Goal: Task Accomplishment & Management: Use online tool/utility

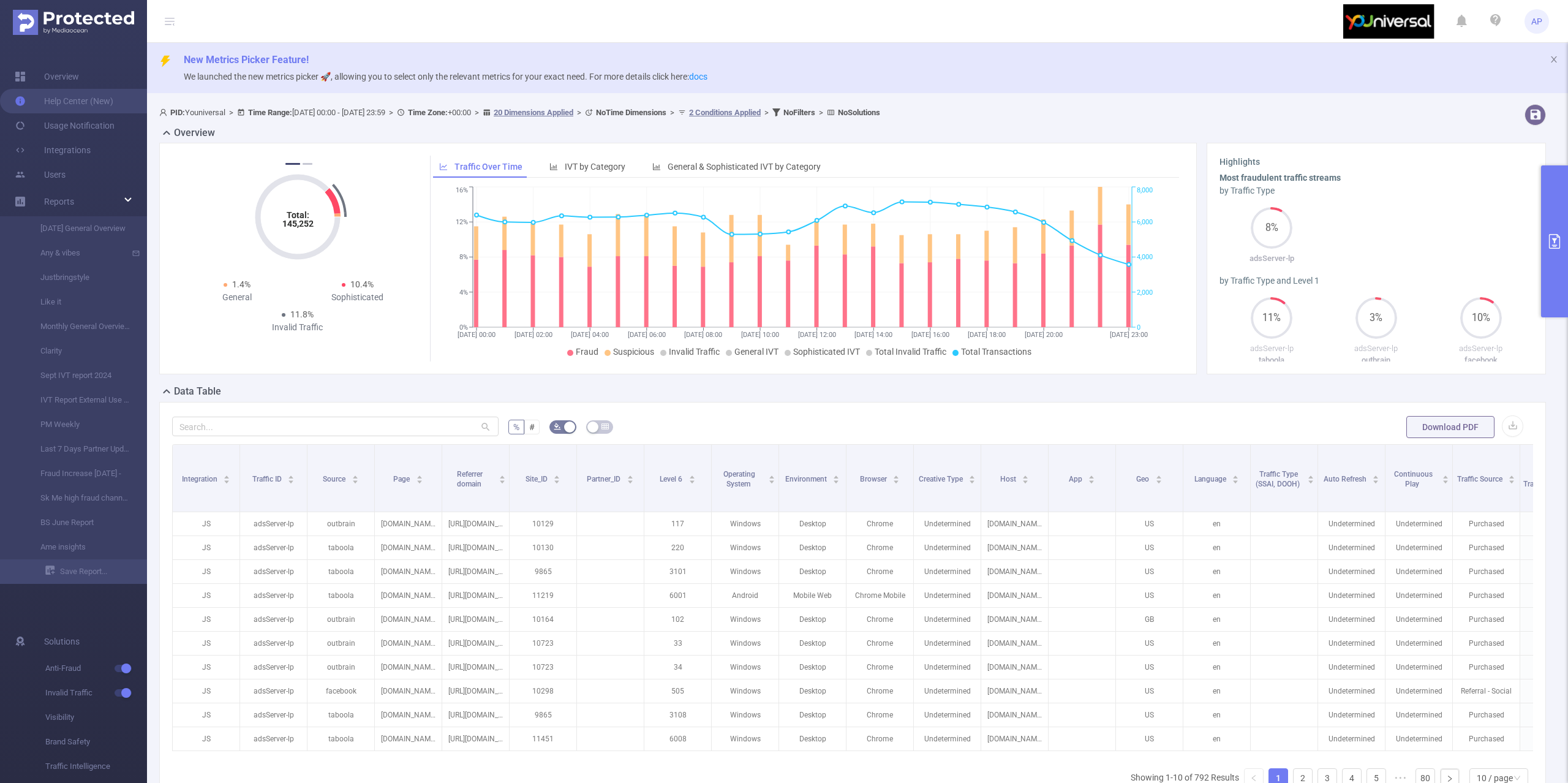
click at [1559, 207] on button "primary" at bounding box center [1555, 241] width 27 height 152
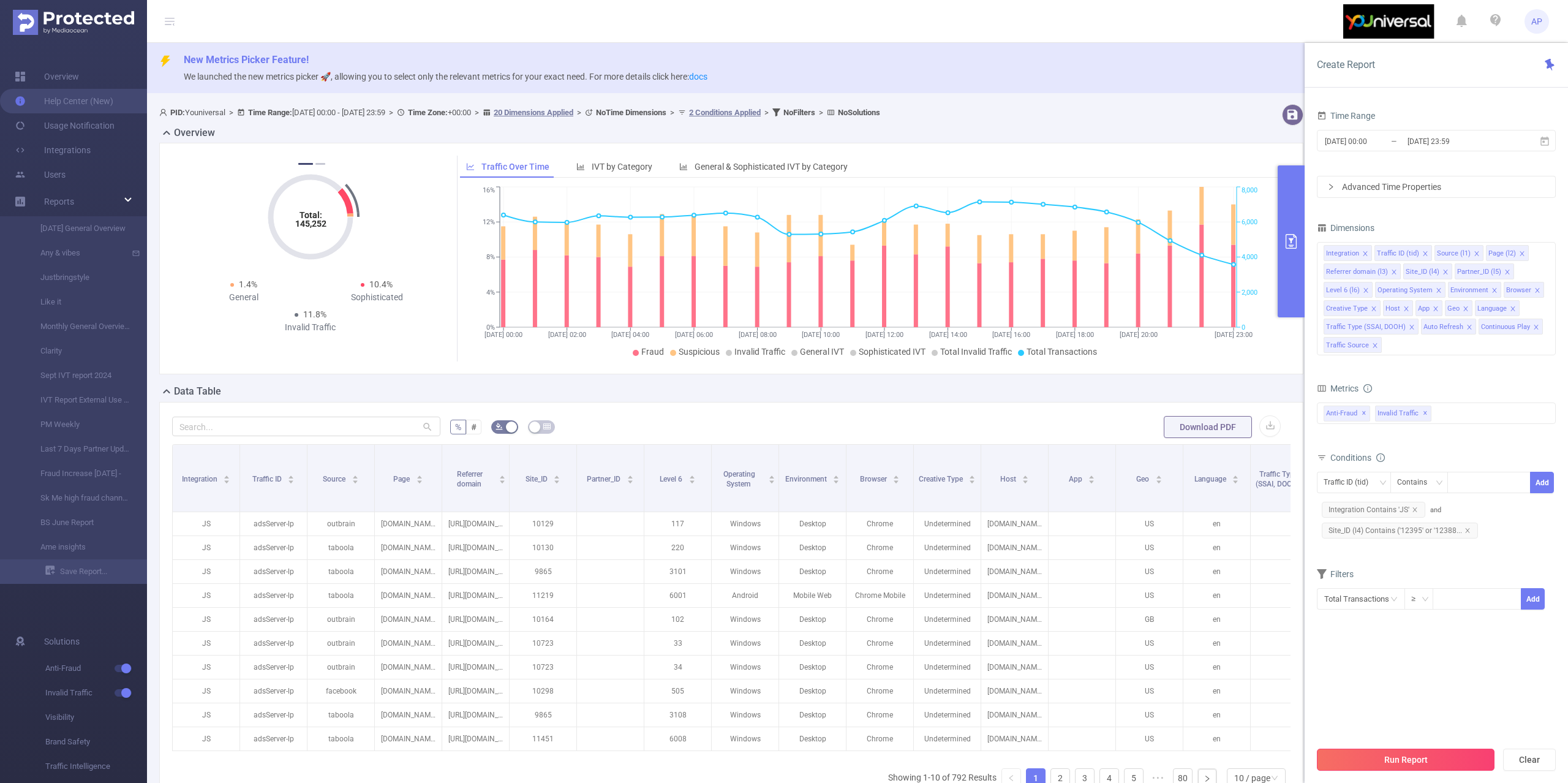
click at [1341, 751] on button "Run Report" at bounding box center [1406, 759] width 178 height 22
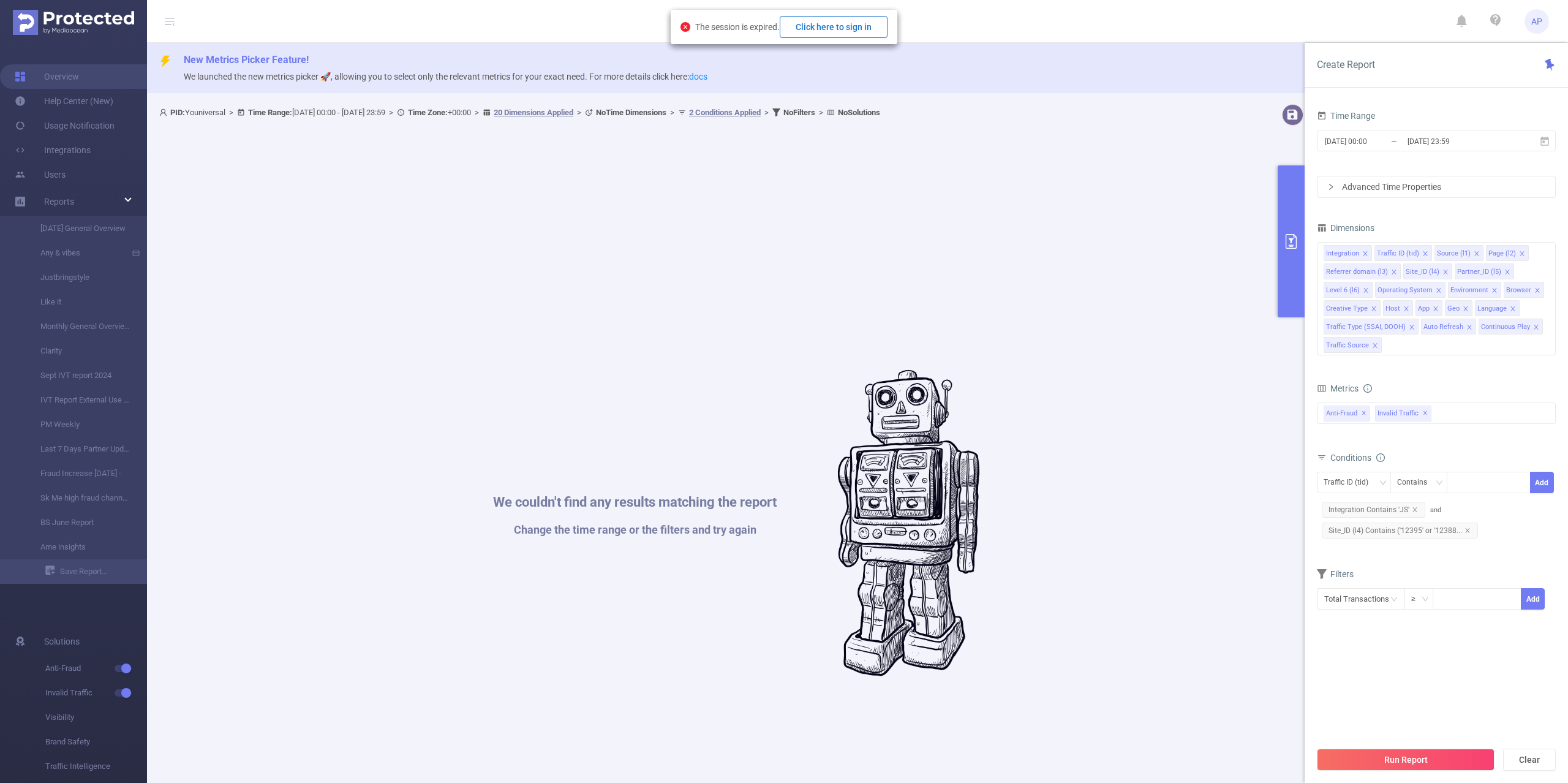
click at [811, 26] on button "Click here to sign in" at bounding box center [833, 26] width 108 height 22
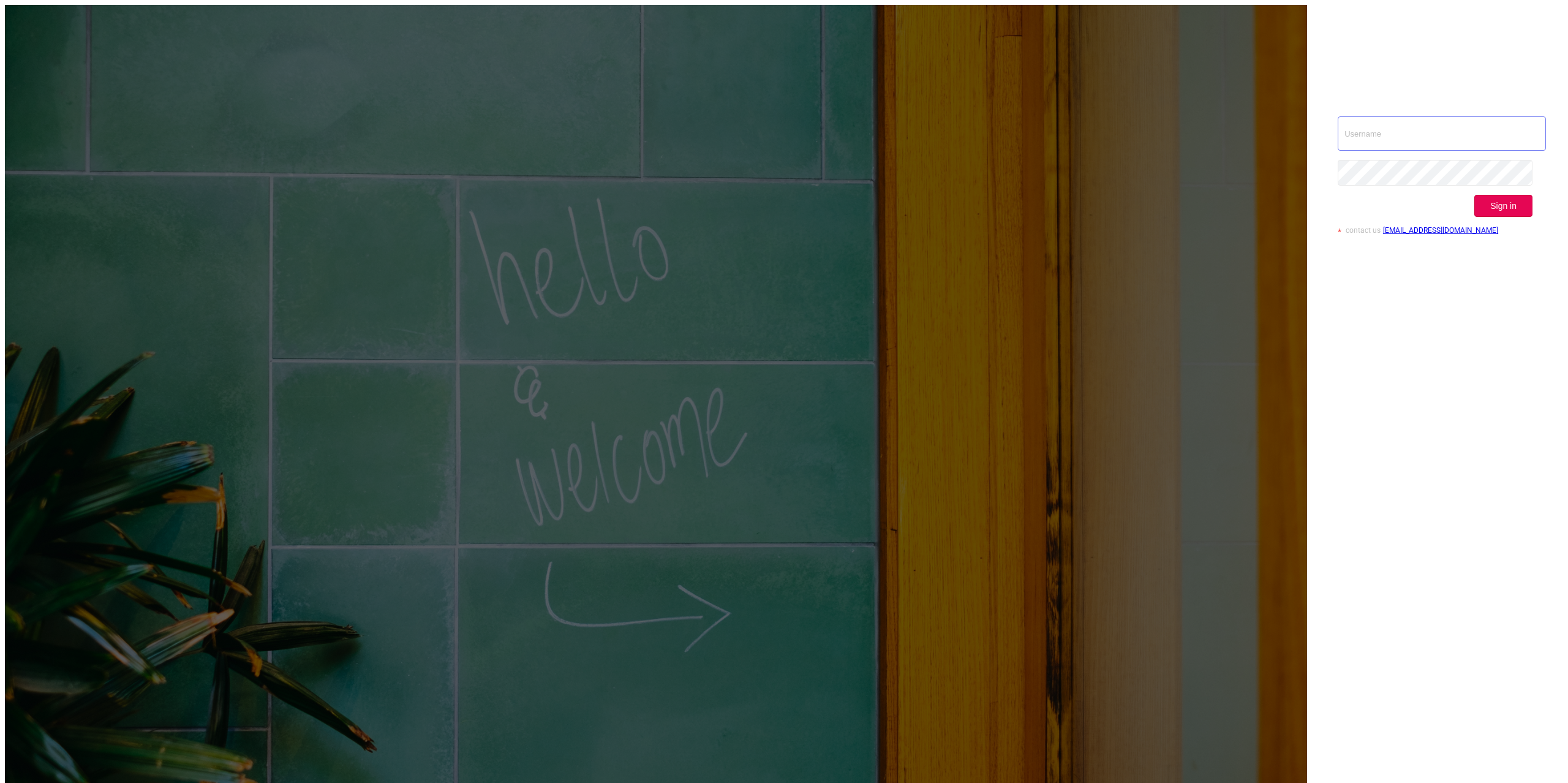
click at [1372, 117] on input "text" at bounding box center [1442, 134] width 208 height 34
click at [1526, 117] on input "text" at bounding box center [1442, 134] width 208 height 34
click at [1445, 79] on div "Sign in contact us info@protected.media" at bounding box center [1435, 439] width 256 height 868
click at [1445, 117] on input "text" at bounding box center [1442, 134] width 208 height 34
click at [1436, 117] on input "text" at bounding box center [1442, 134] width 208 height 34
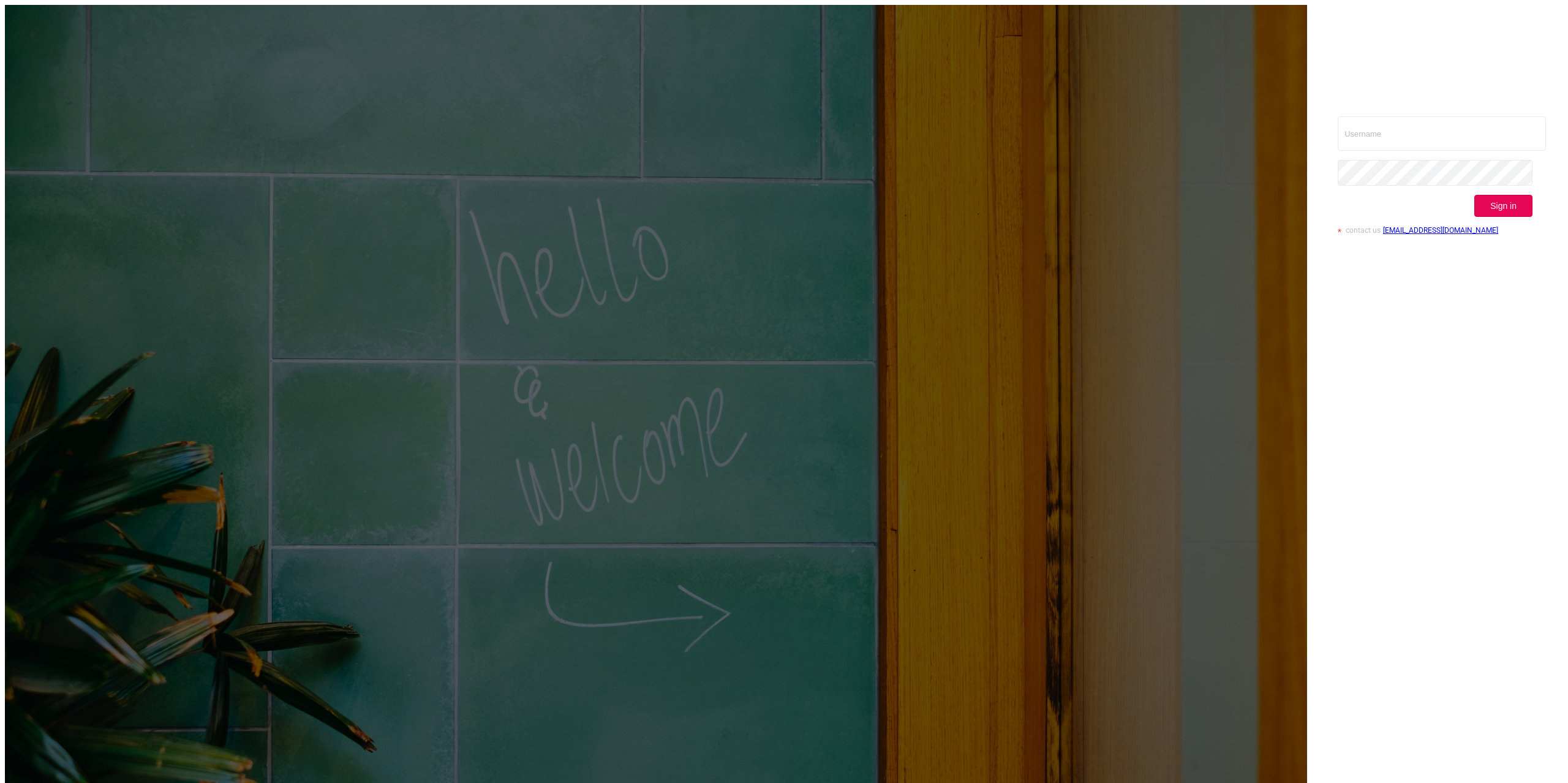
type input "alexandre.persehais@youniversal.com"
click at [1520, 195] on button "Sign in" at bounding box center [1504, 205] width 58 height 22
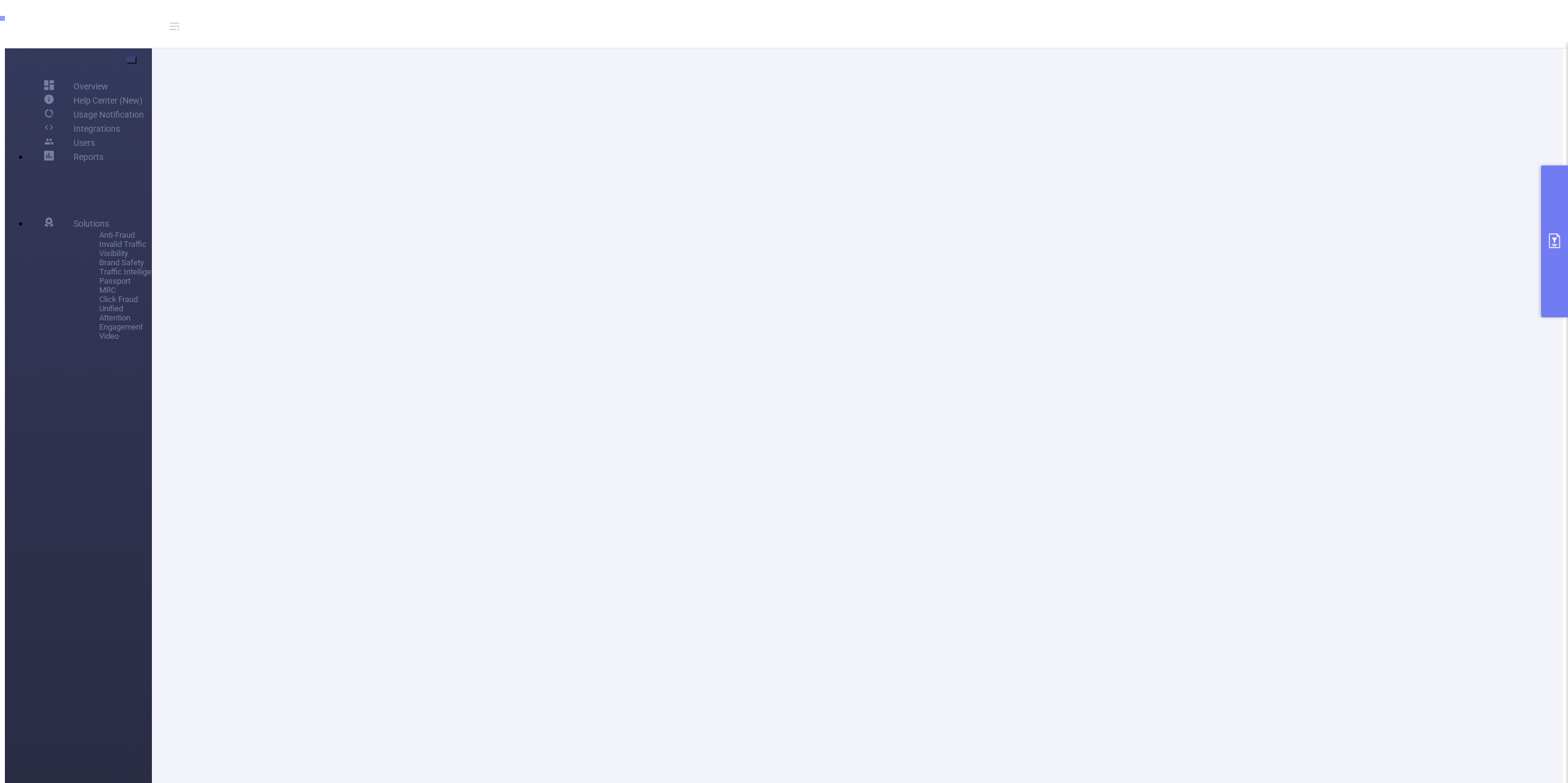
click at [1554, 191] on button "primary" at bounding box center [1555, 241] width 27 height 152
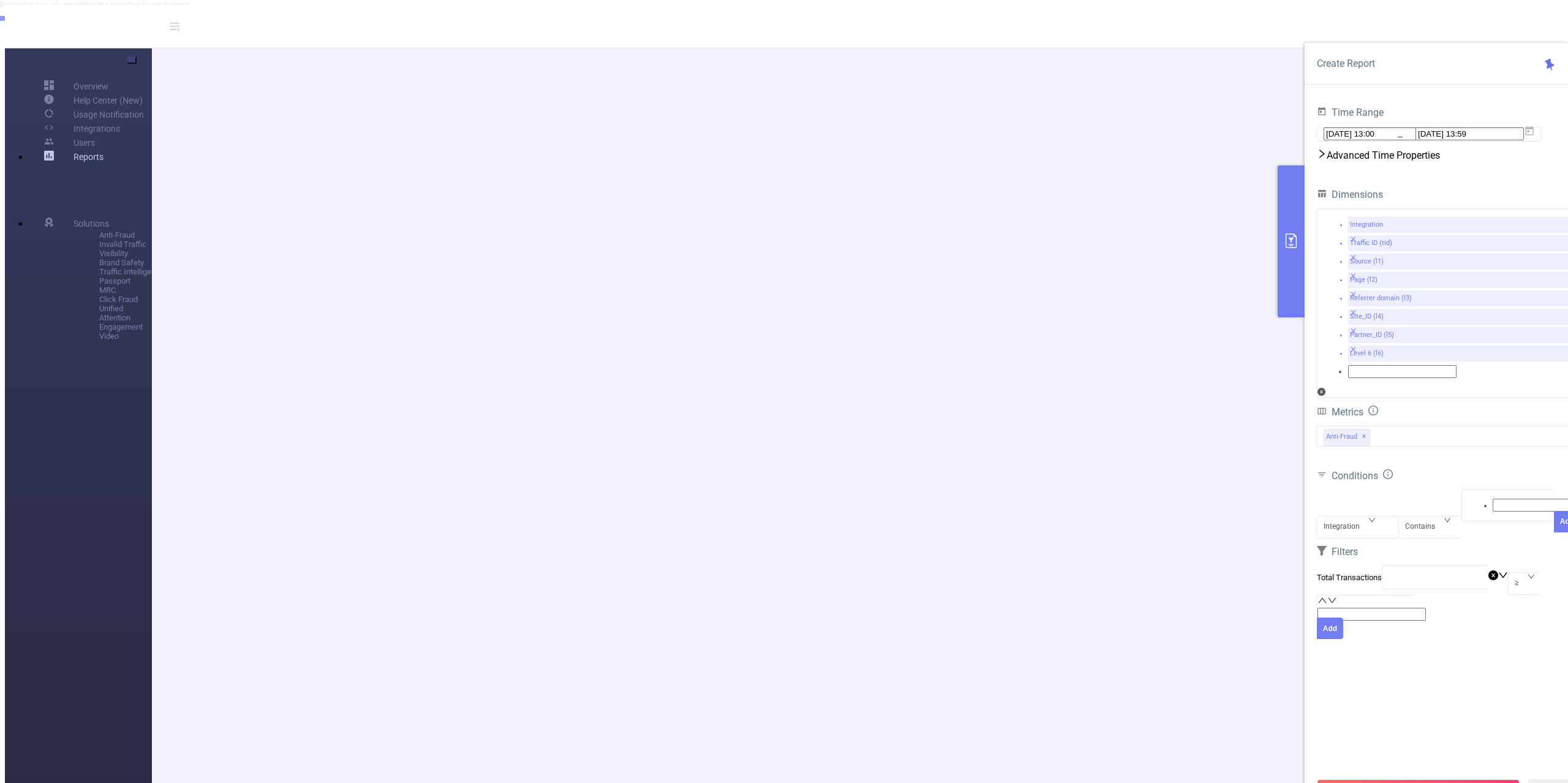
click at [74, 162] on link "Reports" at bounding box center [88, 156] width 30 height 12
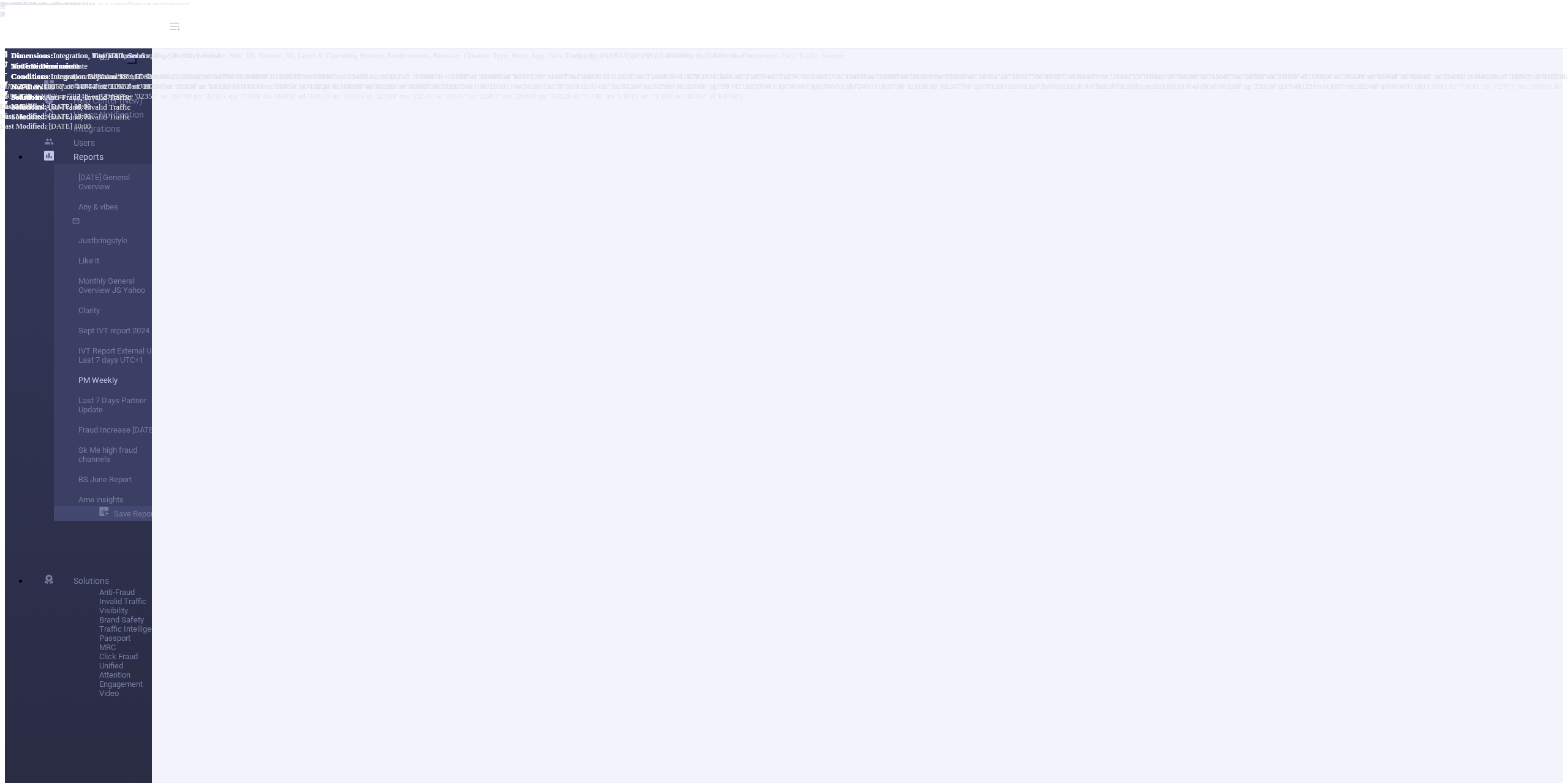
click at [78, 386] on link "PM Weekly" at bounding box center [127, 376] width 98 height 21
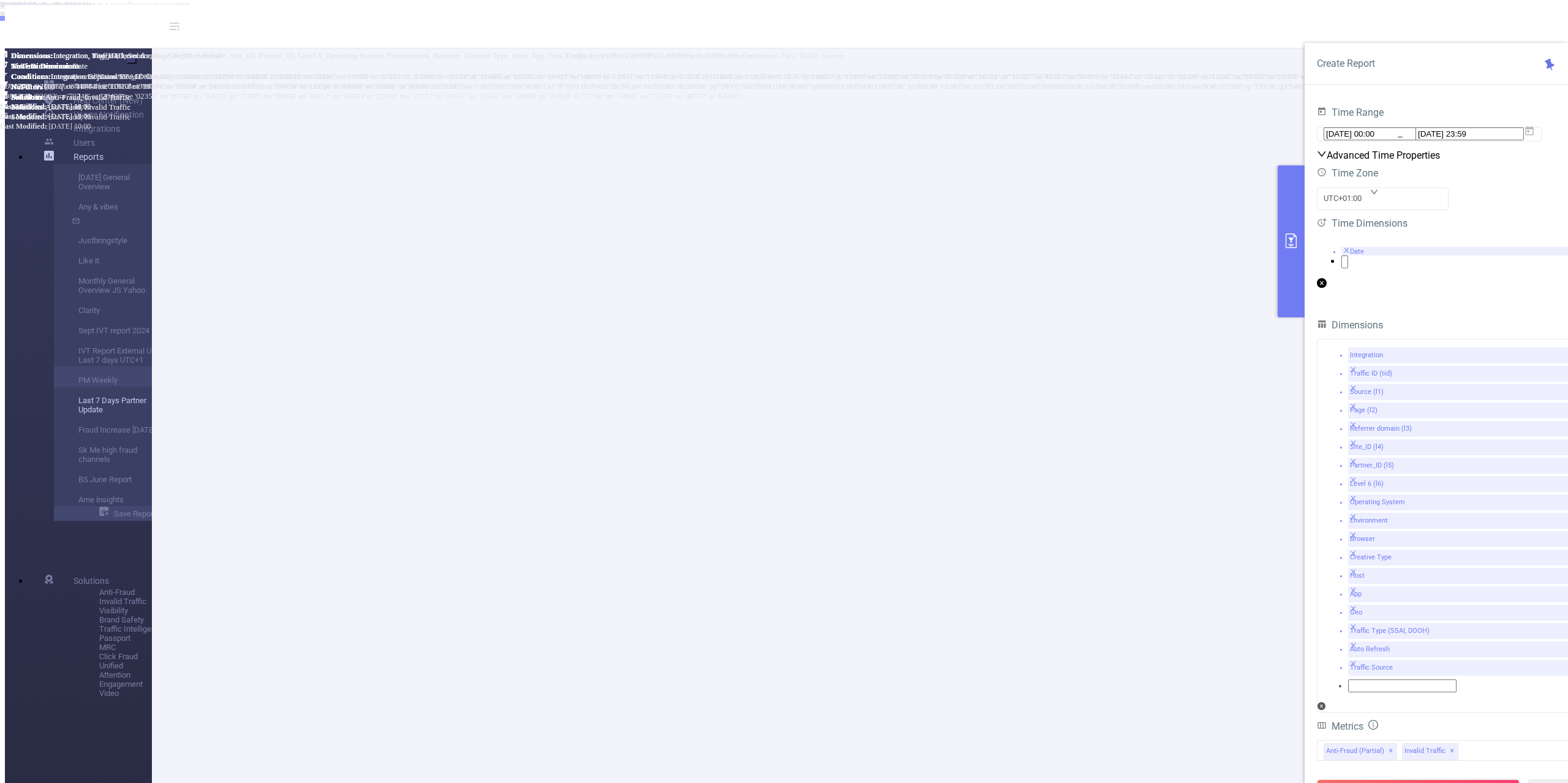
click at [78, 416] on link "Last 7 Days Partner Update" at bounding box center [127, 401] width 98 height 29
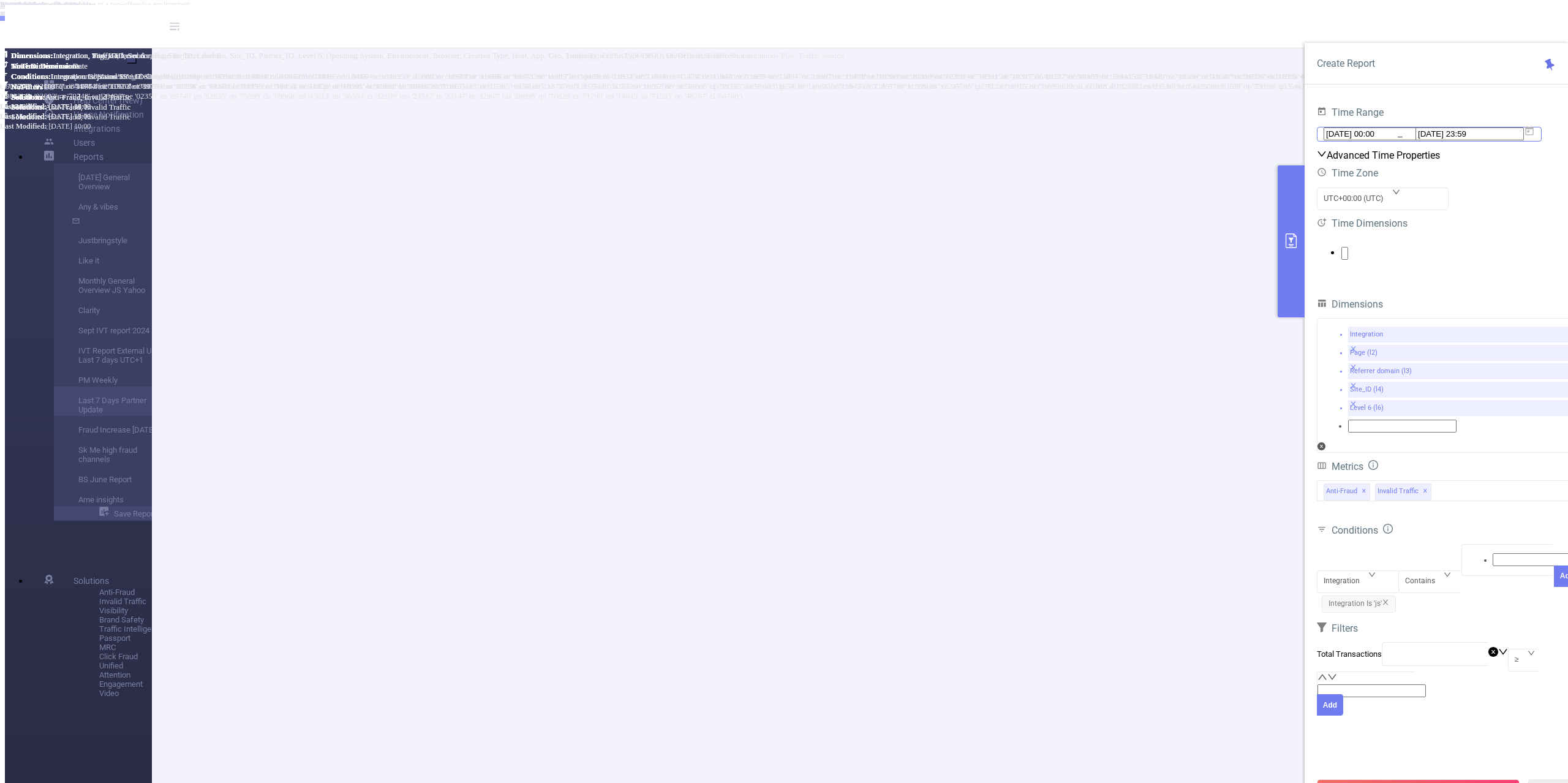
click at [1535, 136] on icon at bounding box center [1530, 131] width 11 height 11
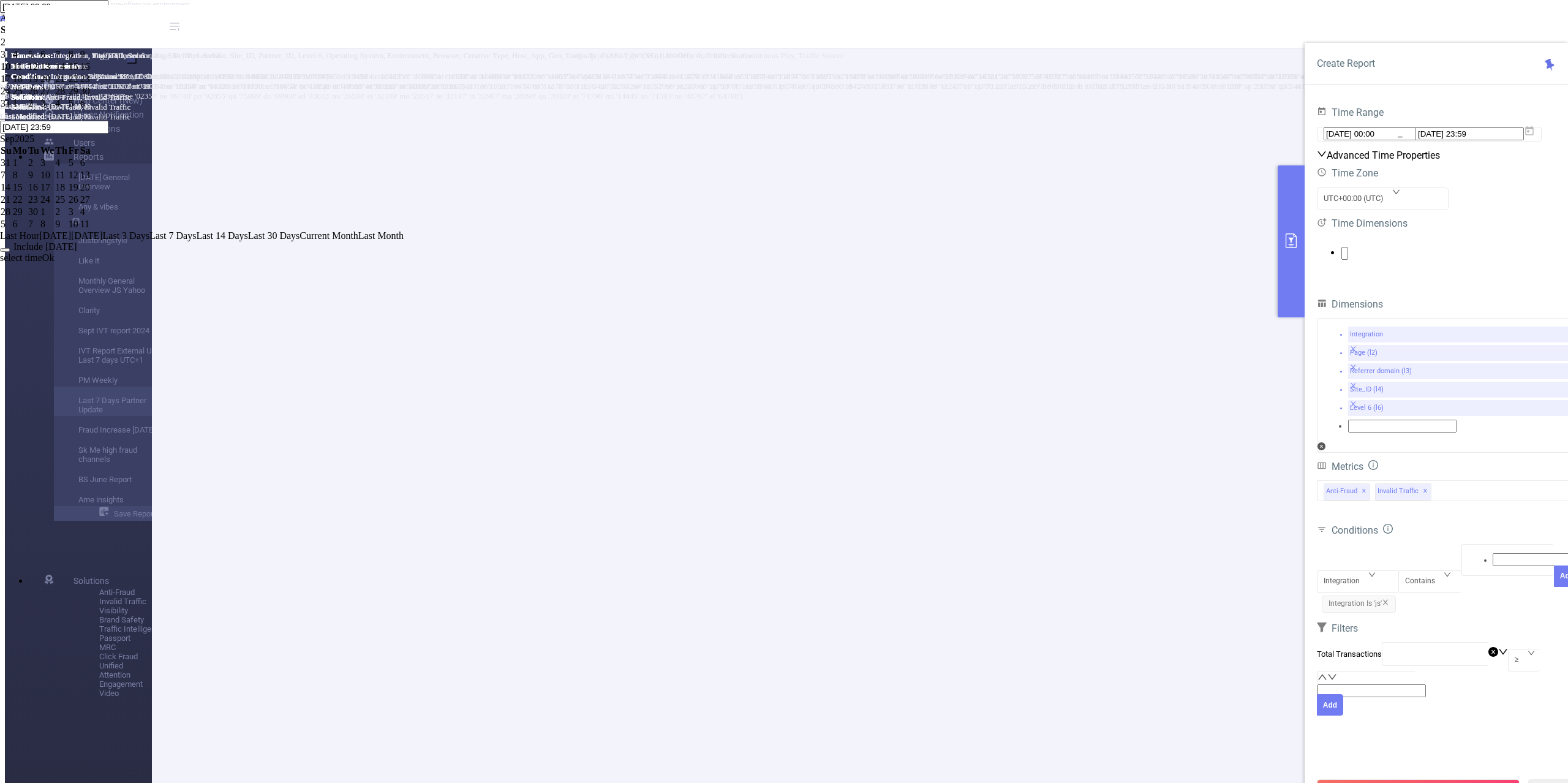
click at [103, 240] on span "[DATE]" at bounding box center [87, 236] width 32 height 11
type input "2025-08-13 00:00"
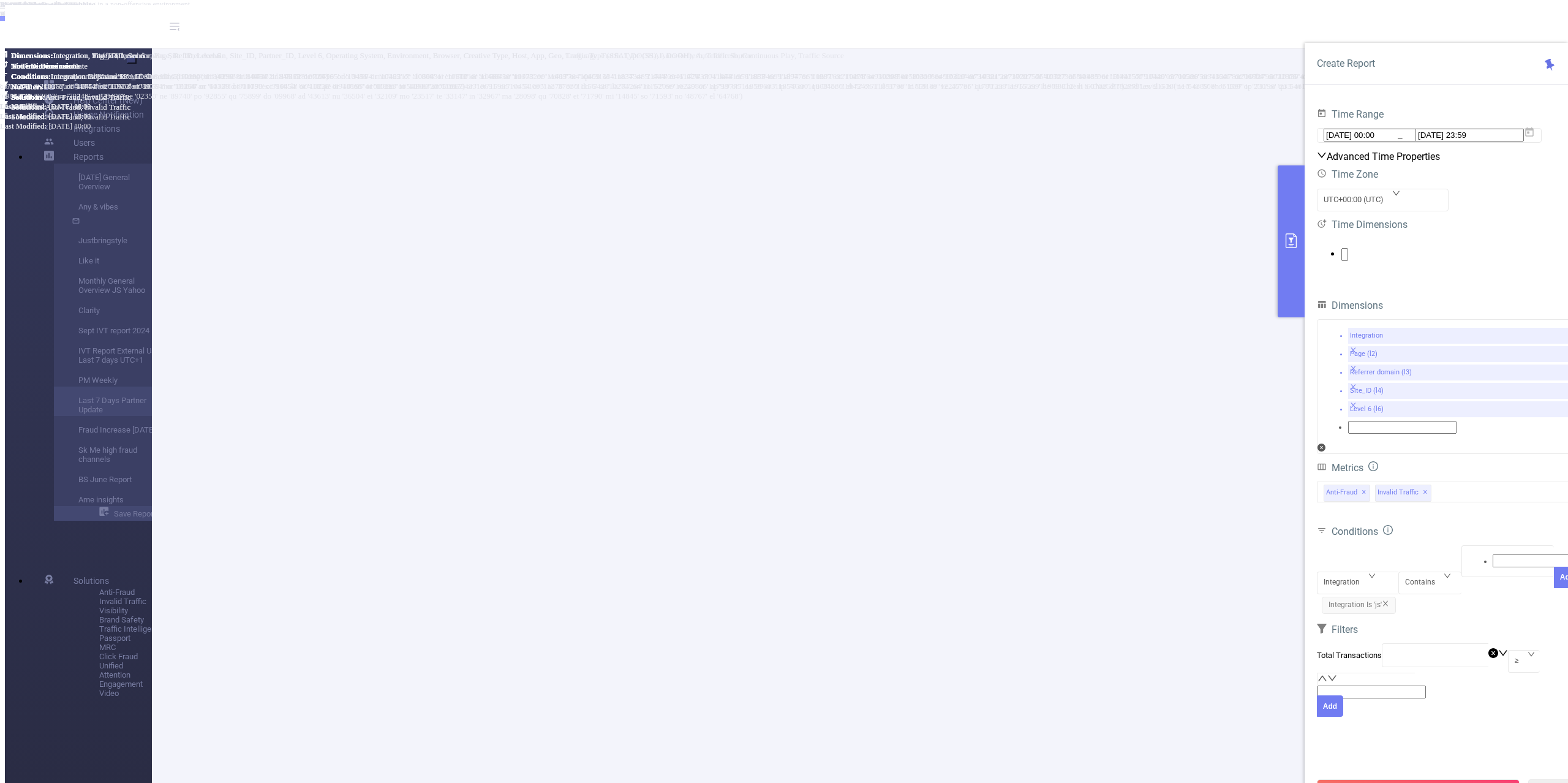
drag, startPoint x: 1353, startPoint y: 756, endPoint x: 1489, endPoint y: 532, distance: 262.1
click at [1485, 517] on div "Create Report Time Range 2025-08-13 00:00 _ 2025-08-13 23:59 Advanced Time Prop…" at bounding box center [1437, 428] width 264 height 770
click at [1489, 532] on div "Conditions" at bounding box center [1449, 533] width 264 height 21
click at [1361, 572] on div "Integration" at bounding box center [1346, 582] width 45 height 21
click at [1357, 44] on li "Site_ID (l4)" at bounding box center [796, 40] width 1543 height 9
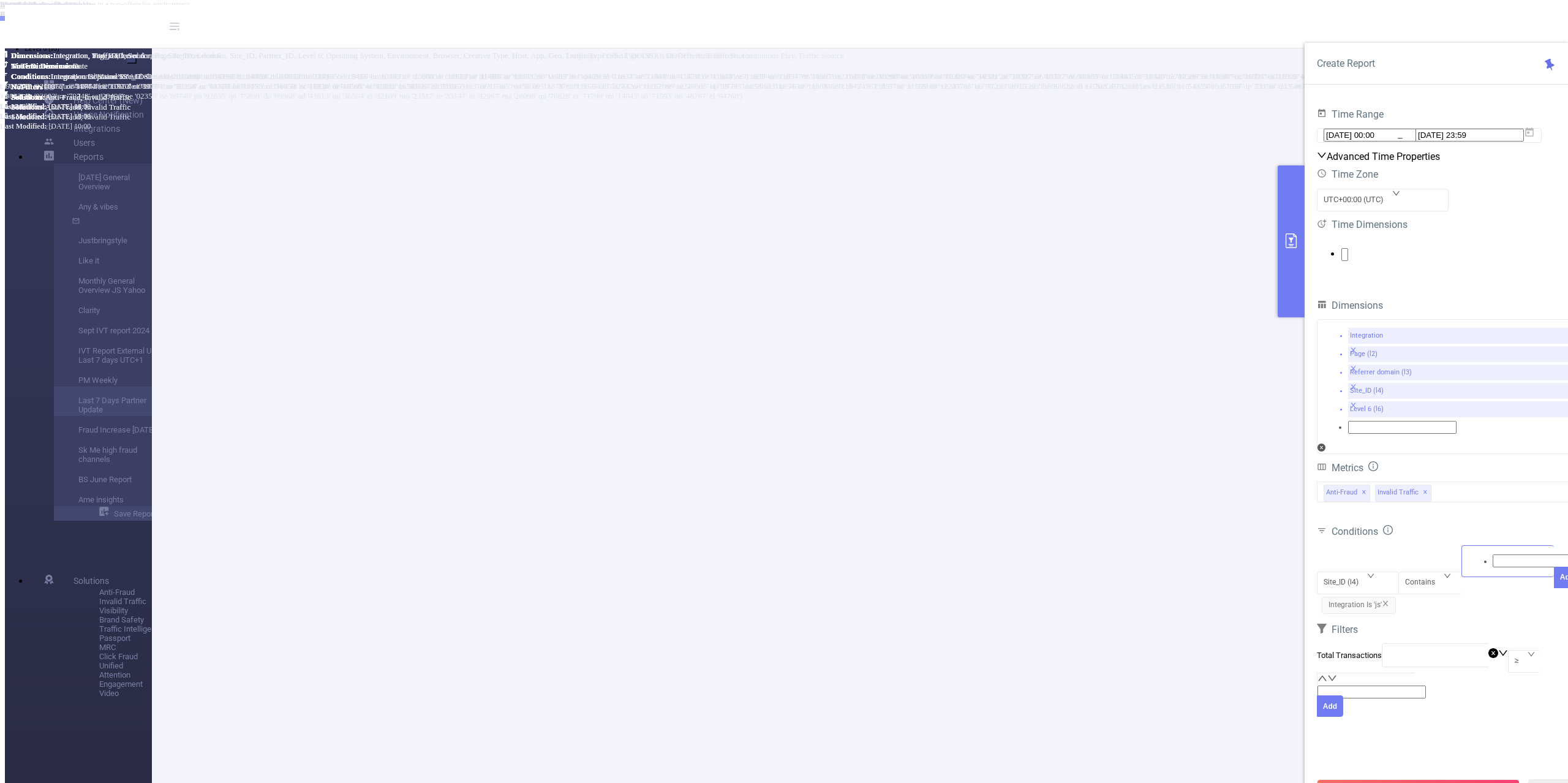
click at [1492, 557] on input at bounding box center [1547, 560] width 109 height 13
type input "10939"
click at [1497, 17] on li "10939" at bounding box center [796, 12] width 1543 height 10
click at [1554, 590] on button "Add" at bounding box center [1567, 600] width 26 height 21
click at [1363, 779] on button "Run Report" at bounding box center [1418, 790] width 203 height 22
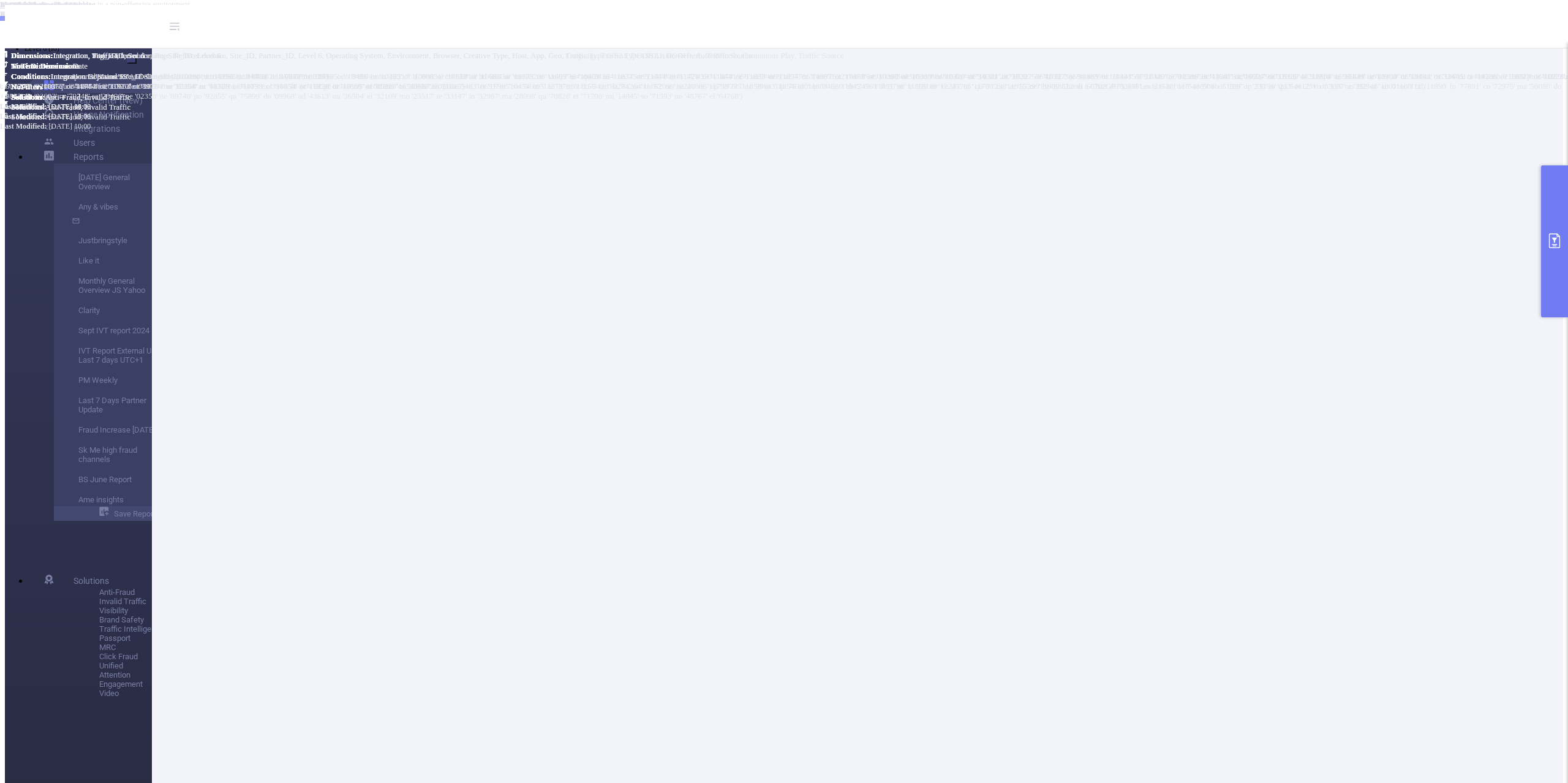
click at [1547, 261] on button "primary" at bounding box center [1555, 241] width 27 height 152
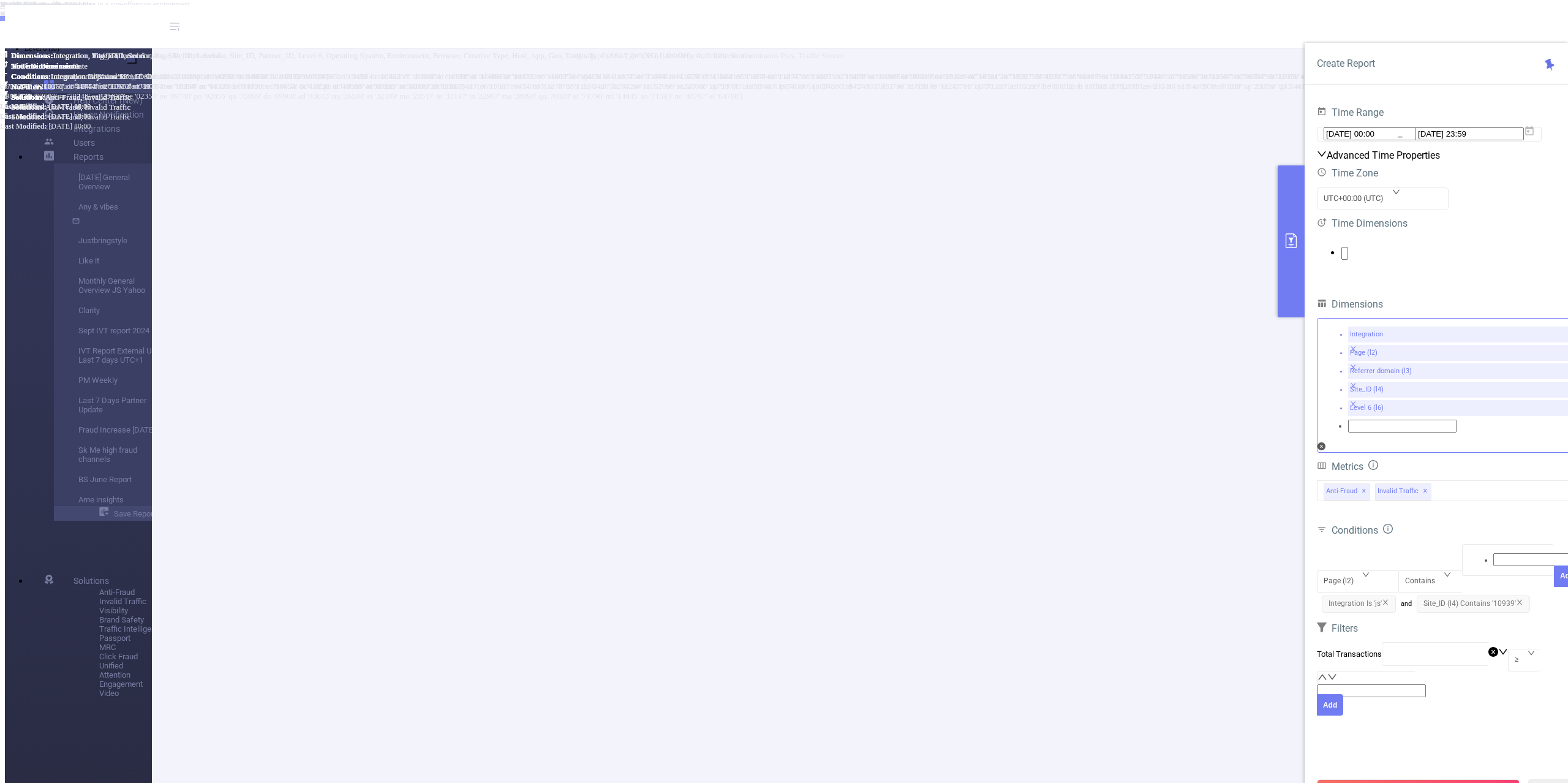
click at [1357, 420] on icon "icon: close" at bounding box center [1353, 422] width 7 height 7
click at [1357, 390] on icon "icon: close" at bounding box center [1353, 387] width 7 height 7
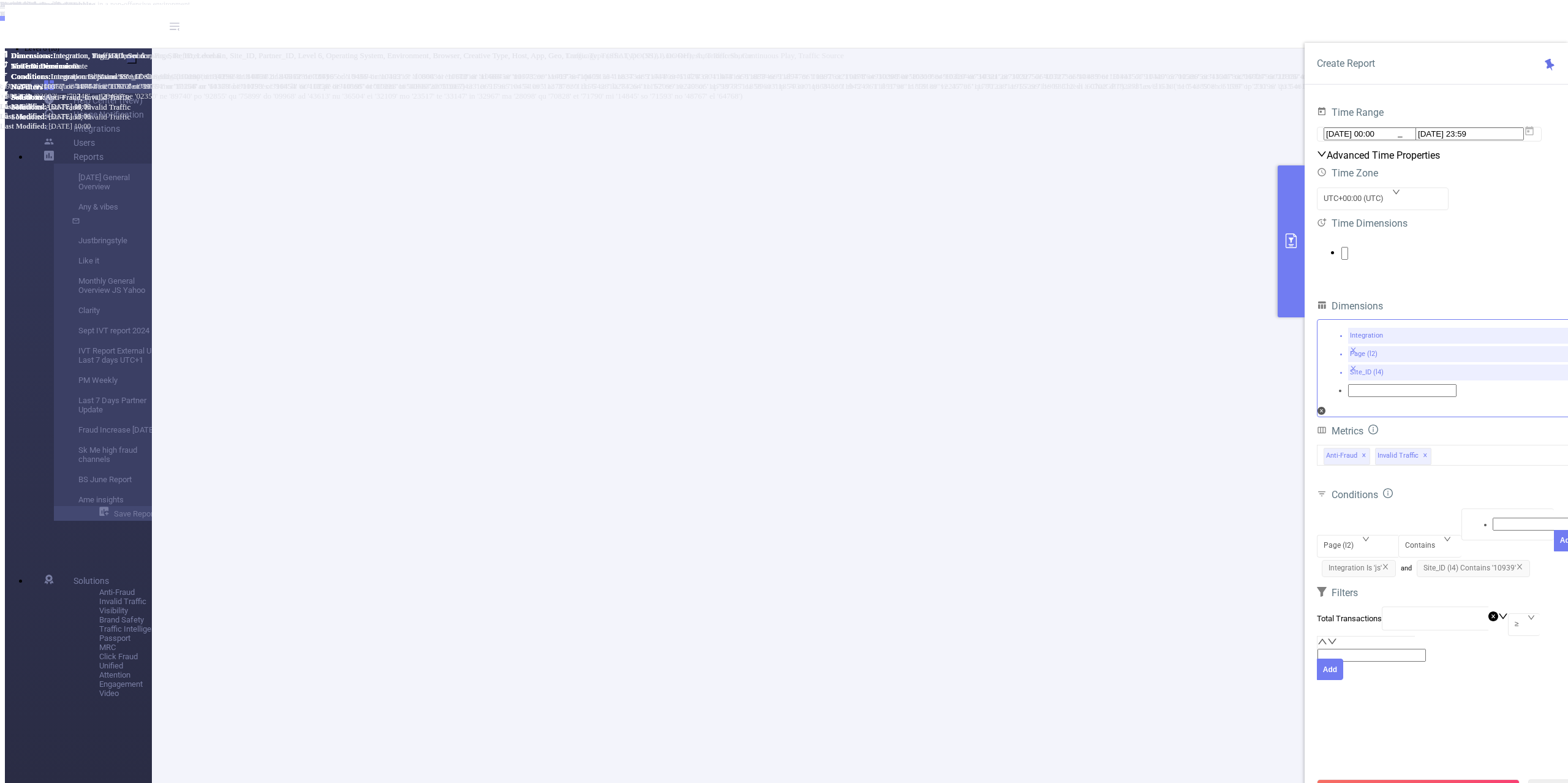
click at [1357, 372] on icon "icon: close" at bounding box center [1353, 368] width 7 height 7
click at [1339, 773] on div "Run Report Clear" at bounding box center [1449, 790] width 288 height 46
click at [1341, 779] on button "Run Report" at bounding box center [1418, 790] width 203 height 22
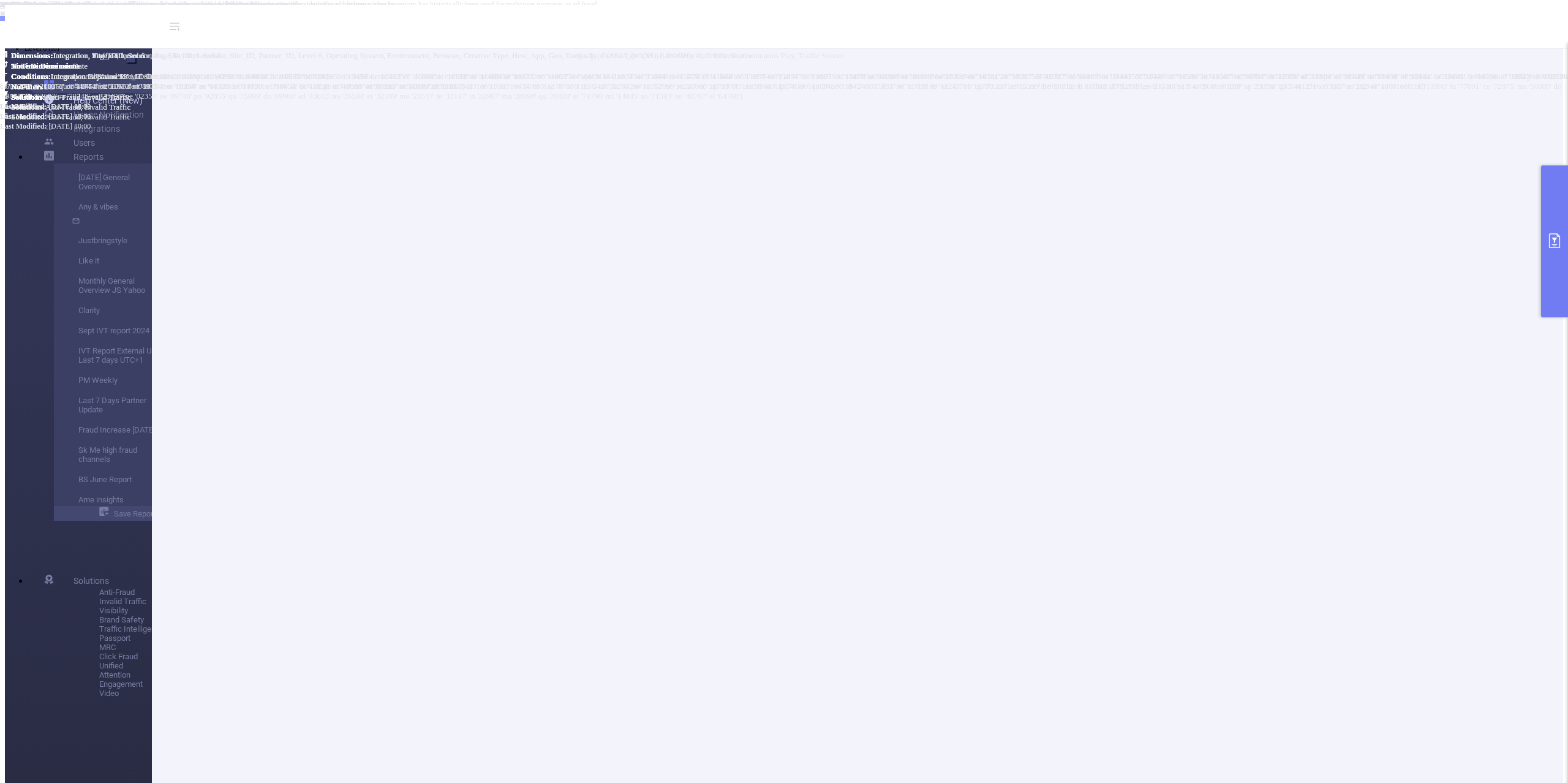
click at [72, 99] on link "Help Center (New)" at bounding box center [93, 100] width 99 height 14
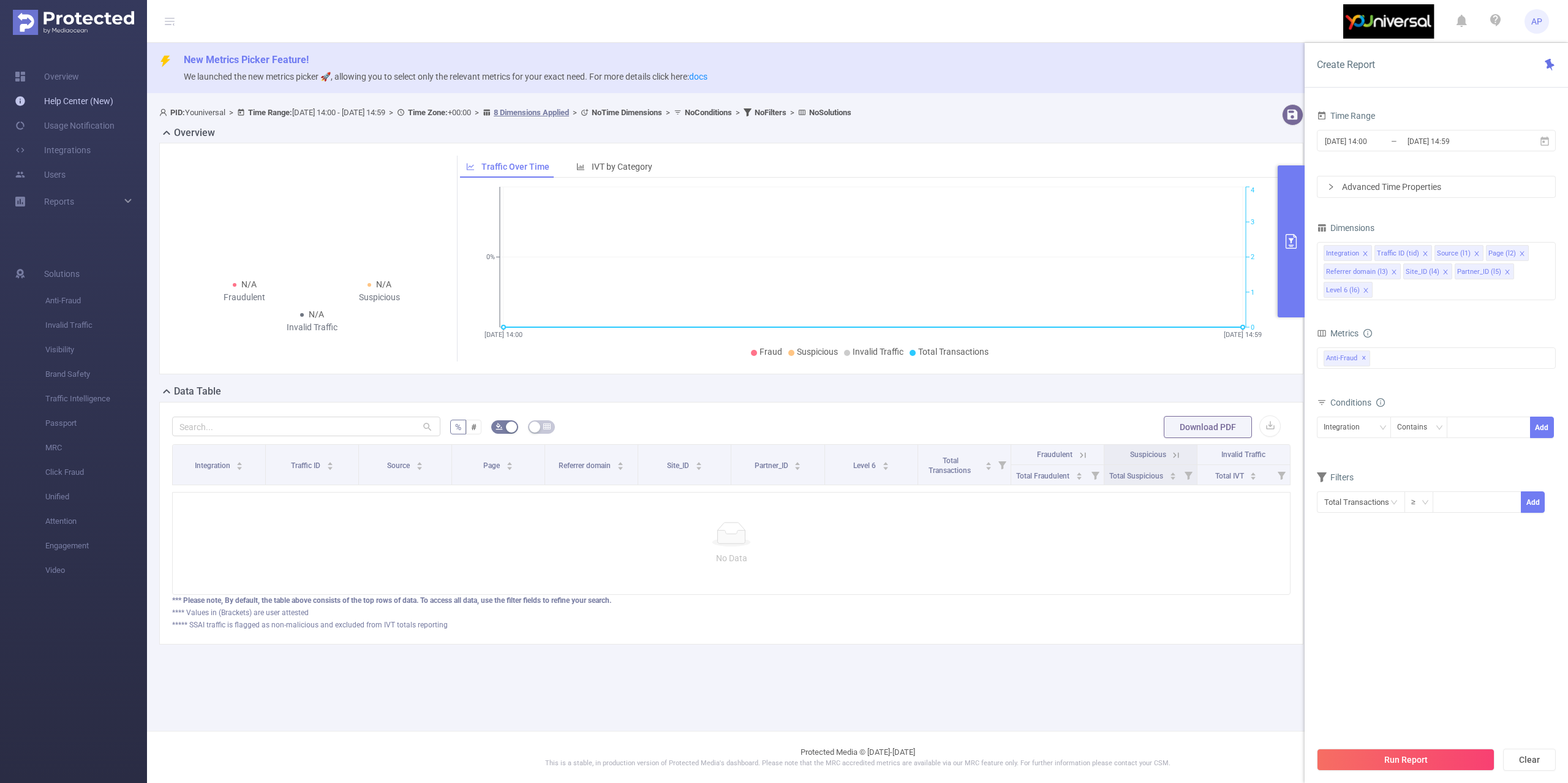
click at [62, 99] on link "Help Center (New)" at bounding box center [64, 101] width 99 height 25
click at [1198, 68] on div "New Metrics Picker Feature! We launched the new metrics picker 🚀, allowing you …" at bounding box center [857, 68] width 1421 height 50
